Goal: Book appointment/travel/reservation

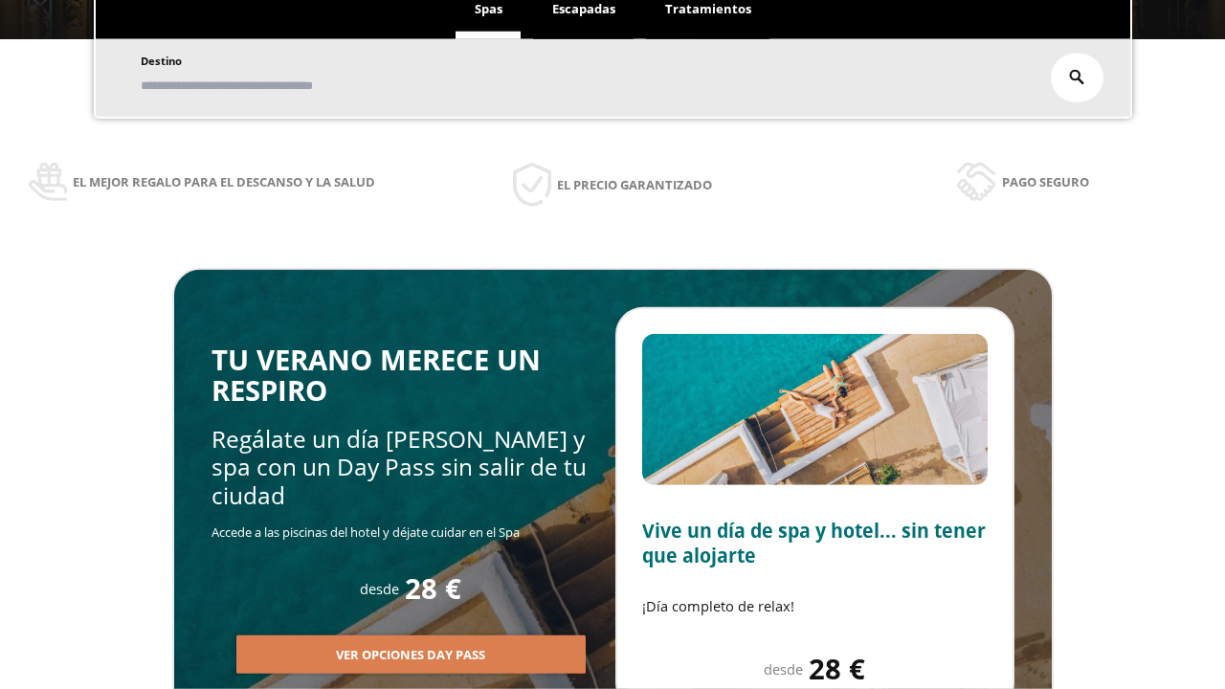
scroll to position [325, 0]
click at [584, 10] on span "Escapadas" at bounding box center [583, 8] width 63 height 17
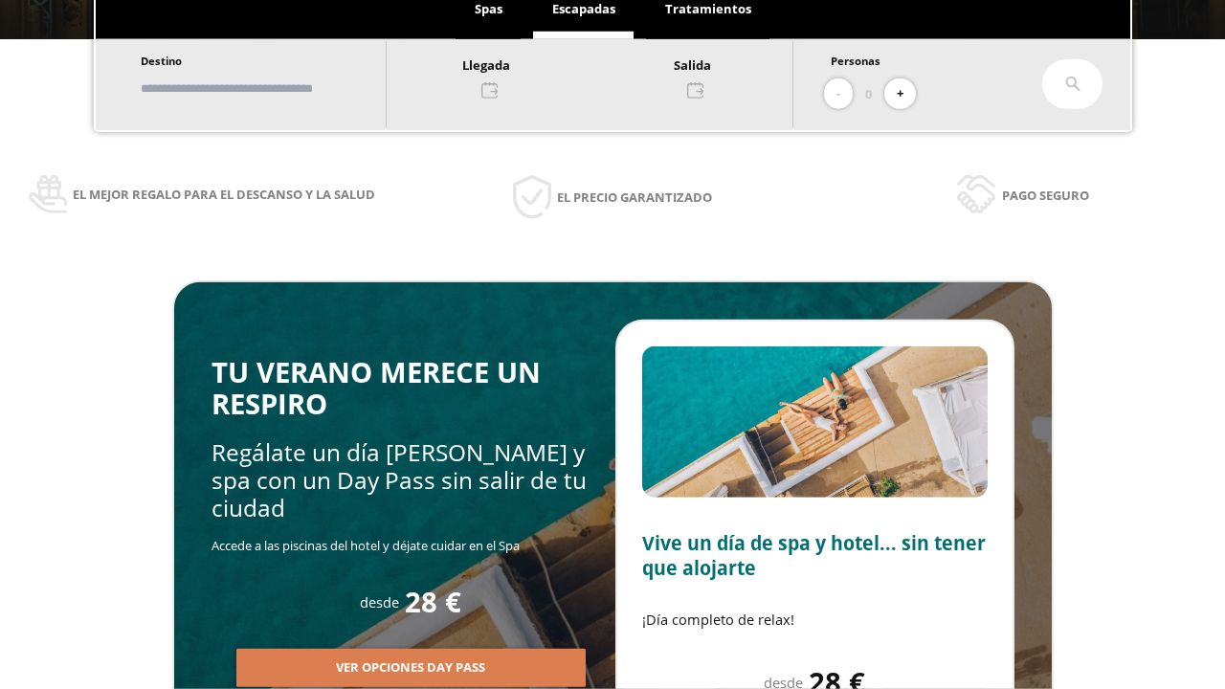
click at [270, 88] on input "text" at bounding box center [254, 89] width 238 height 34
click at [609, 76] on div at bounding box center [590, 77] width 406 height 46
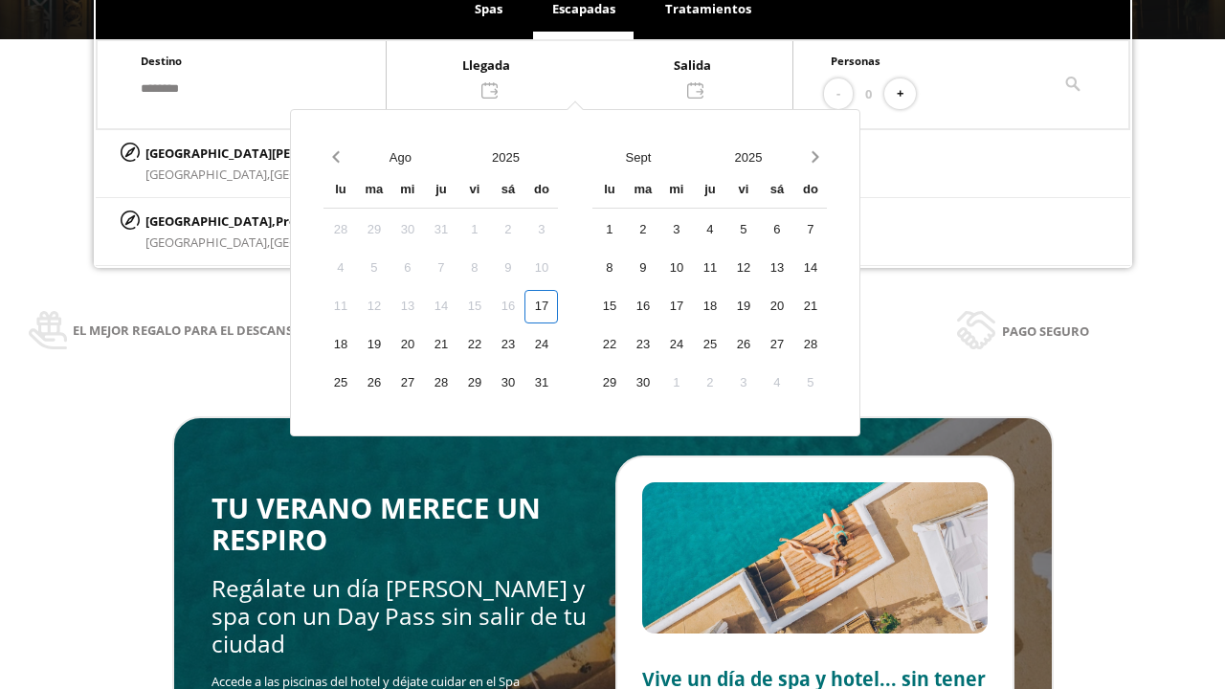
click at [391, 345] on div "19" at bounding box center [374, 345] width 34 height 34
click at [424, 345] on div "20" at bounding box center [408, 345] width 34 height 34
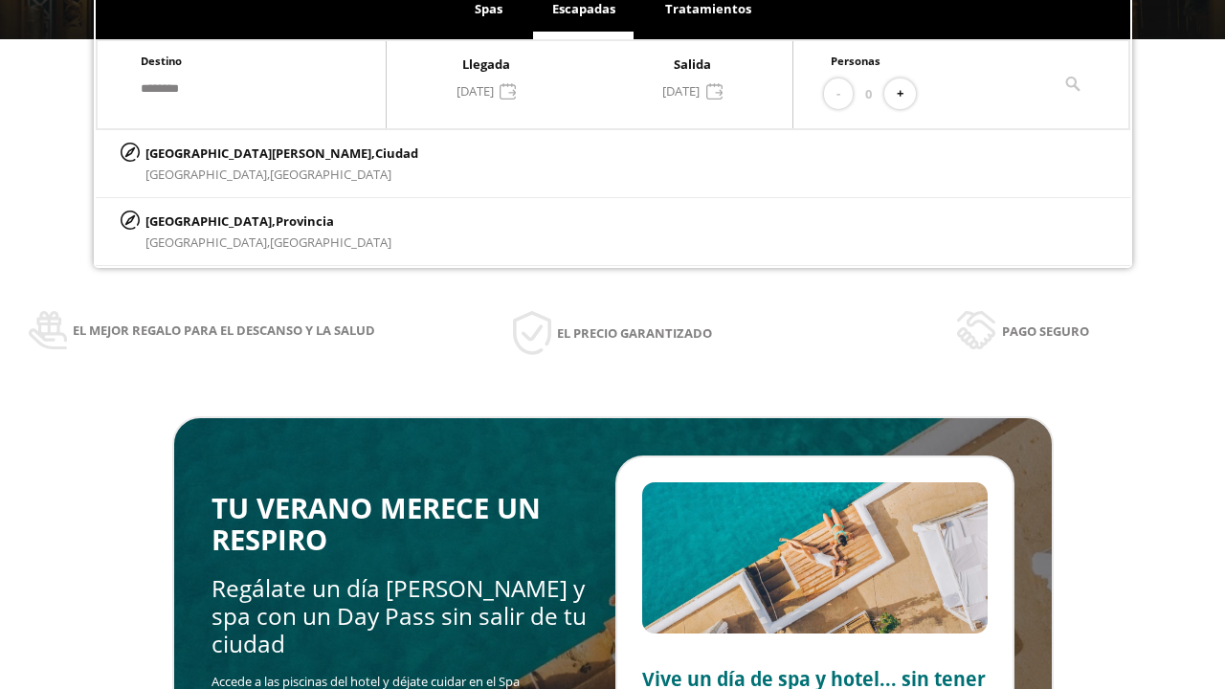
click at [907, 94] on button "+" at bounding box center [901, 94] width 32 height 32
click at [240, 152] on p "[GEOGRAPHIC_DATA][PERSON_NAME], [GEOGRAPHIC_DATA]" at bounding box center [282, 153] width 273 height 21
type input "**********"
